Goal: Book appointment/travel/reservation

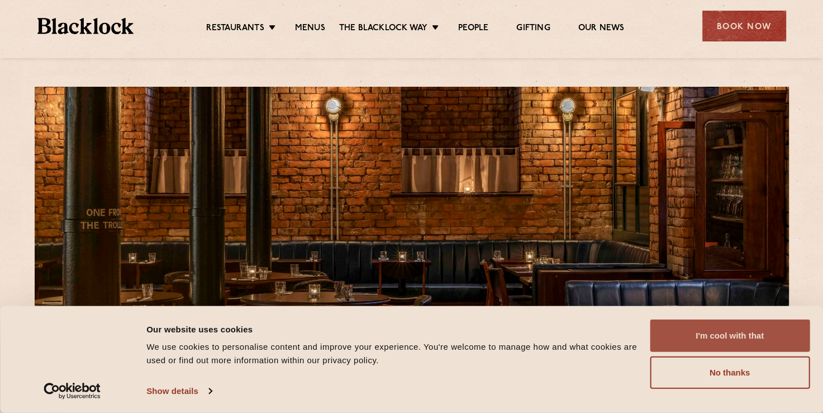
click at [682, 337] on button "I'm cool with that" at bounding box center [730, 335] width 160 height 32
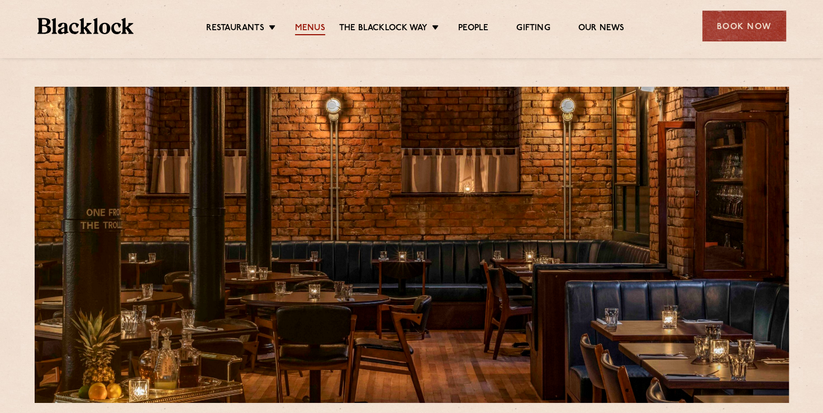
click at [306, 25] on link "Menus" at bounding box center [310, 29] width 30 height 12
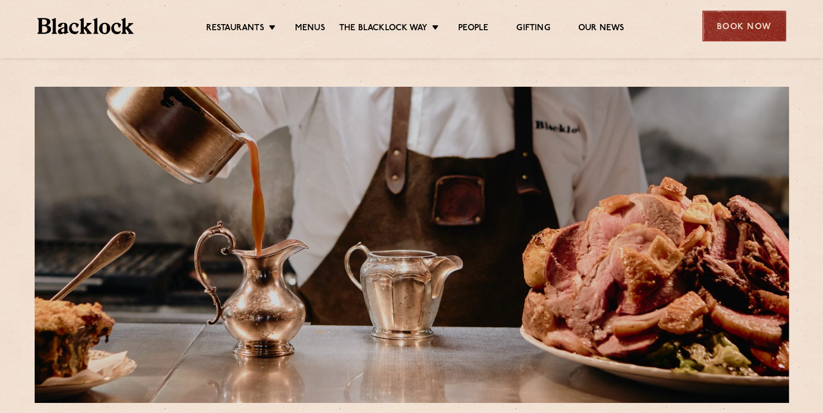
click at [730, 24] on div "Book Now" at bounding box center [745, 26] width 84 height 31
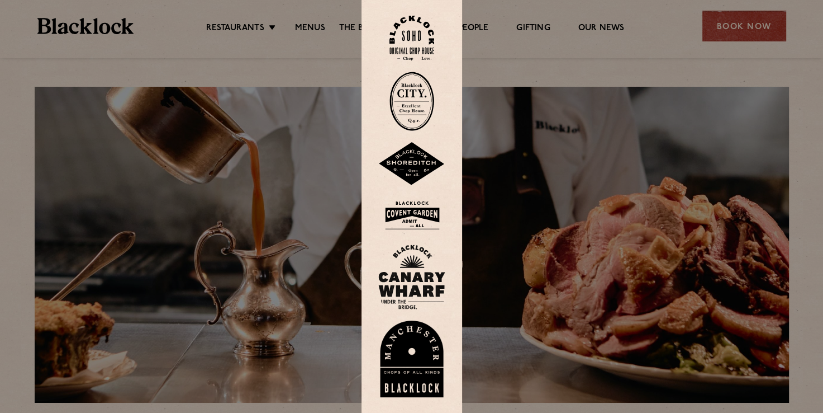
click at [394, 378] on img at bounding box center [411, 358] width 67 height 77
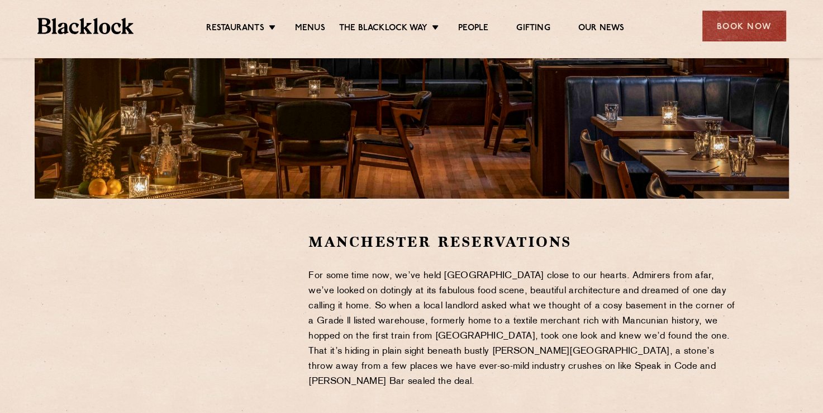
scroll to position [224, 0]
